Goal: Navigation & Orientation: Find specific page/section

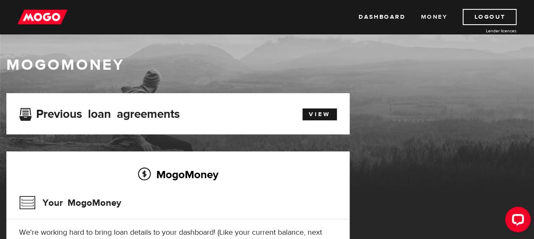
click at [437, 17] on link "Money" at bounding box center [434, 17] width 27 height 16
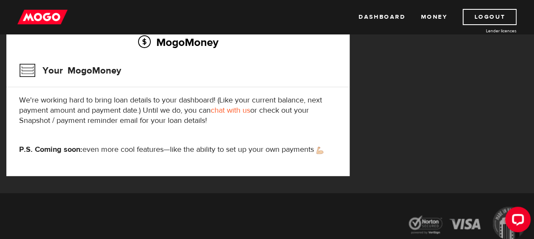
scroll to position [134, 0]
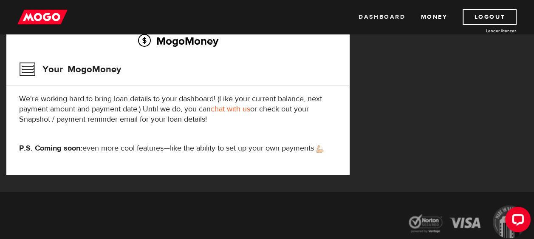
click at [394, 15] on link "Dashboard" at bounding box center [382, 17] width 47 height 16
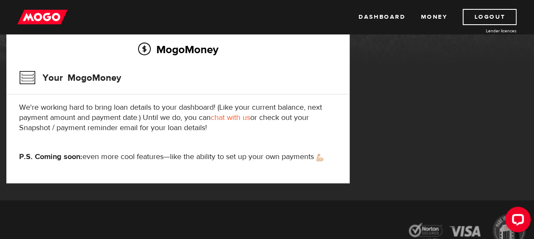
scroll to position [23, 0]
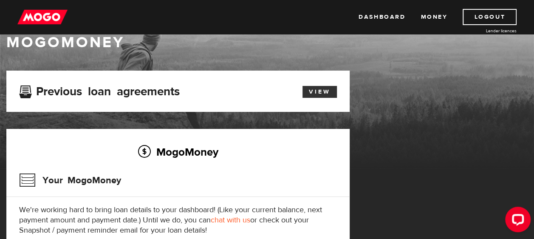
click at [326, 91] on link "View" at bounding box center [320, 92] width 34 height 12
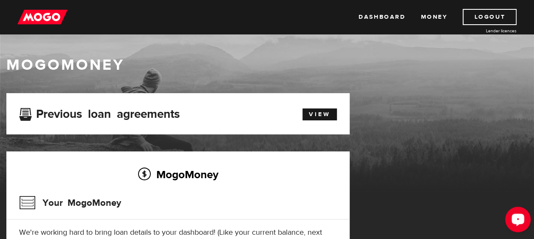
click at [516, 230] on button "Open LiveChat chat widget" at bounding box center [519, 220] width 26 height 26
click at [398, 17] on link "Dashboard" at bounding box center [382, 17] width 47 height 16
